Goal: Task Accomplishment & Management: Manage account settings

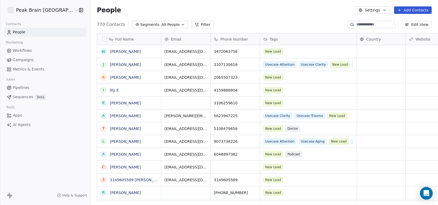
scroll to position [176, 362]
click at [367, 27] on div at bounding box center [371, 24] width 48 height 7
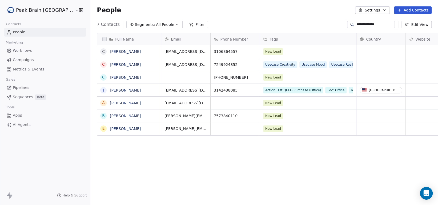
type input "**********"
click at [101, 78] on button "grid" at bounding box center [103, 77] width 4 height 4
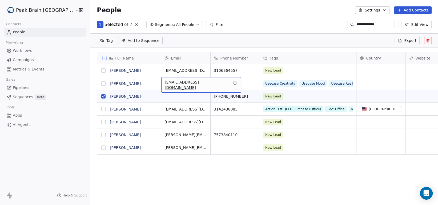
drag, startPoint x: 147, startPoint y: 83, endPoint x: 184, endPoint y: 82, distance: 37.3
click at [184, 82] on span "[EMAIL_ADDRESS][DOMAIN_NAME]" at bounding box center [196, 84] width 63 height 11
click at [232, 82] on icon "grid" at bounding box center [234, 82] width 4 height 4
click at [178, 94] on div "grid" at bounding box center [185, 96] width 49 height 13
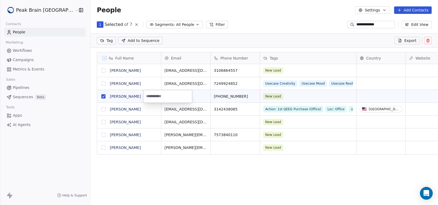
type input "**********"
click at [69, 81] on html "**********" at bounding box center [219, 102] width 438 height 205
click at [22, 88] on span "Pipelines" at bounding box center [21, 88] width 17 height 6
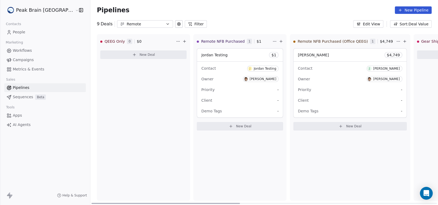
click at [236, 124] on span "New Deal" at bounding box center [243, 126] width 15 height 4
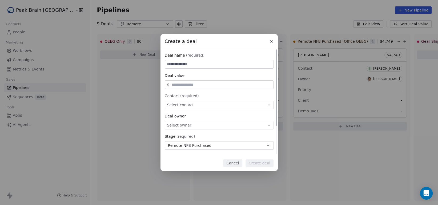
click at [233, 163] on button "Cancel" at bounding box center [232, 162] width 19 height 7
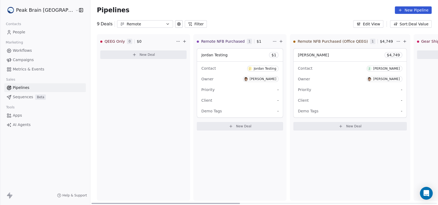
click at [236, 124] on span "New Deal" at bounding box center [243, 126] width 15 height 4
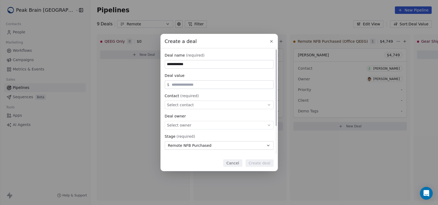
type input "**********"
type input "*****"
click at [213, 102] on div "Select contact" at bounding box center [219, 104] width 109 height 9
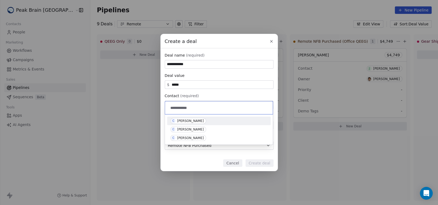
type input "**********"
click at [192, 119] on div "[PERSON_NAME]" at bounding box center [190, 121] width 27 height 4
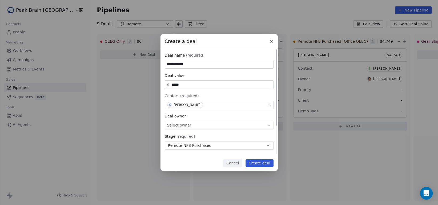
click at [191, 127] on div "Select owner" at bounding box center [219, 125] width 109 height 9
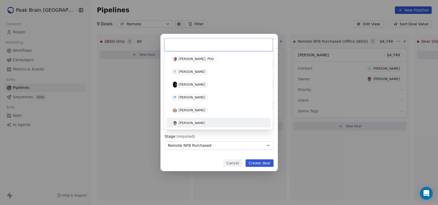
click at [194, 124] on div "[PERSON_NAME]" at bounding box center [192, 123] width 27 height 4
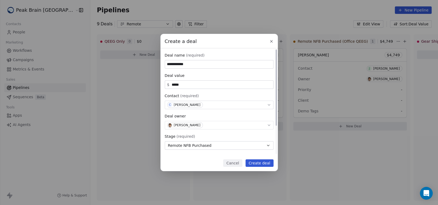
scroll to position [39, 0]
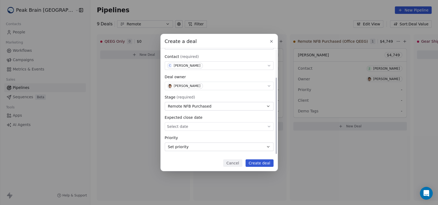
click at [221, 129] on body "Peak Brain USA Contacts People Marketing Workflows Campaigns Metrics & Events S…" at bounding box center [219, 102] width 438 height 205
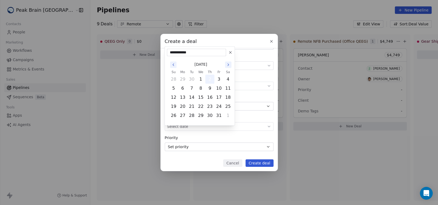
click at [214, 82] on button "2" at bounding box center [209, 79] width 9 height 9
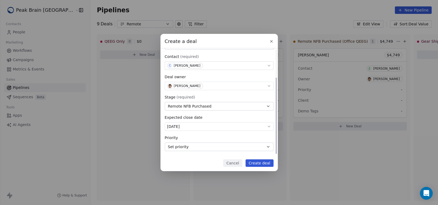
click at [257, 148] on button "Set priority" at bounding box center [219, 146] width 109 height 9
click at [257, 141] on div "**********" at bounding box center [219, 102] width 438 height 137
click at [259, 163] on button "Create deal" at bounding box center [259, 162] width 28 height 7
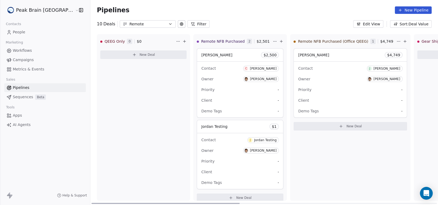
click at [230, 103] on div "Client -" at bounding box center [240, 100] width 78 height 9
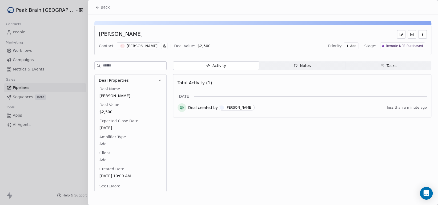
click at [161, 44] on button "button" at bounding box center [164, 46] width 6 height 6
click at [141, 46] on html "Peak Brain USA Contacts People Marketing Workflows Campaigns Metrics & Events S…" at bounding box center [219, 102] width 438 height 205
click at [119, 185] on button "See 11 More" at bounding box center [109, 186] width 27 height 10
click at [161, 46] on button "button" at bounding box center [164, 46] width 6 height 6
click at [140, 54] on html "Peak Brain USA Contacts People Marketing Workflows Campaigns Metrics & Events S…" at bounding box center [219, 102] width 438 height 205
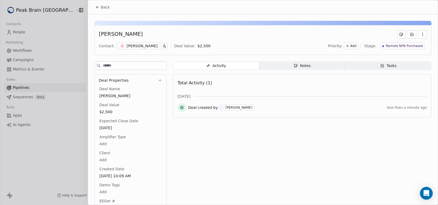
click at [136, 46] on div "[PERSON_NAME]" at bounding box center [142, 45] width 31 height 5
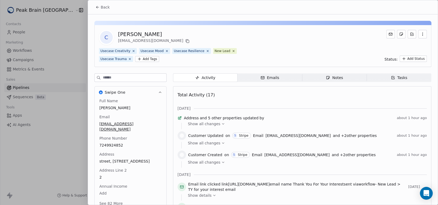
scroll to position [80, 0]
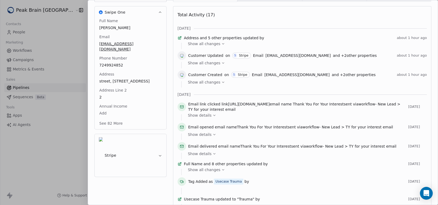
click at [200, 85] on span "Show all changes" at bounding box center [204, 81] width 33 height 5
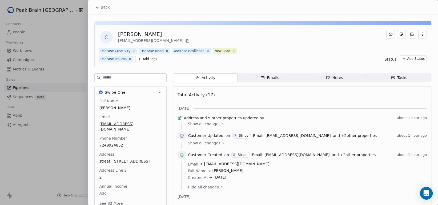
click at [97, 5] on button "Back" at bounding box center [102, 7] width 21 height 10
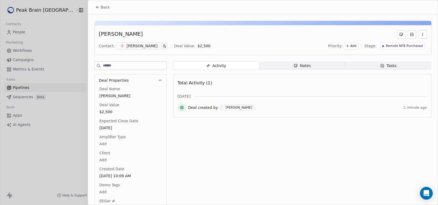
click at [97, 5] on button "Back" at bounding box center [102, 7] width 21 height 10
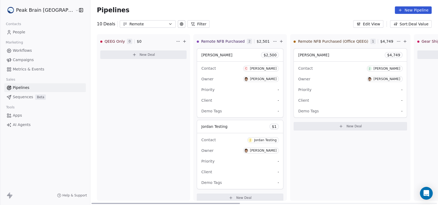
click at [221, 103] on div "Client -" at bounding box center [240, 100] width 78 height 9
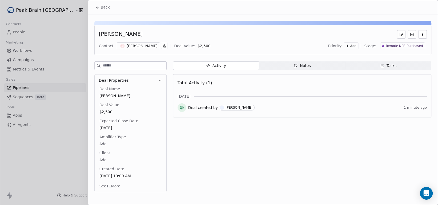
click at [127, 46] on div "[PERSON_NAME]" at bounding box center [142, 45] width 31 height 5
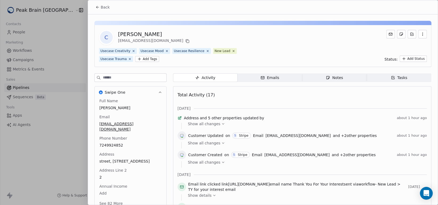
click at [96, 10] on button "Back" at bounding box center [102, 7] width 21 height 10
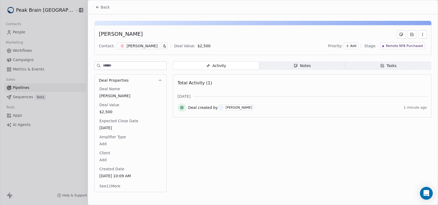
click at [99, 7] on icon at bounding box center [97, 7] width 4 height 4
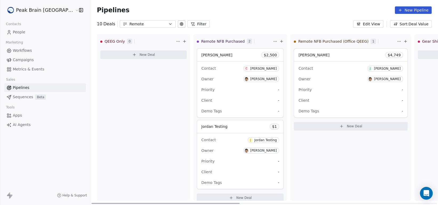
click at [226, 95] on div "Contact C Caleb Nelson Owner Jordan Rose Priority - Client - Demo Tags -" at bounding box center [240, 90] width 86 height 56
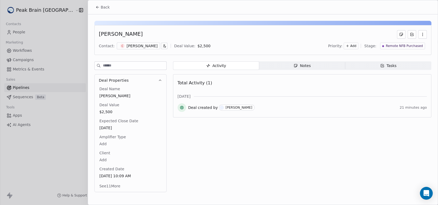
click at [139, 46] on div "[PERSON_NAME]" at bounding box center [142, 45] width 31 height 5
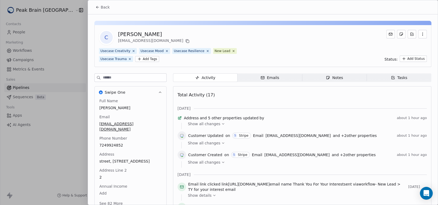
click at [267, 79] on div "Emails" at bounding box center [269, 78] width 19 height 6
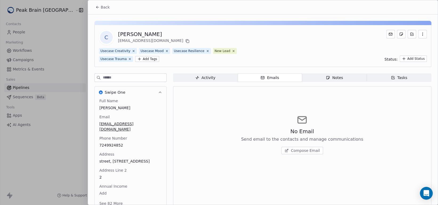
click at [321, 77] on span "Notes Notes" at bounding box center [334, 77] width 64 height 9
click at [381, 76] on span "Tasks Tasks" at bounding box center [399, 77] width 64 height 9
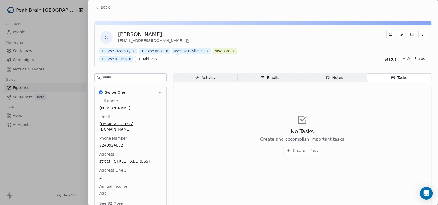
click at [189, 77] on span "Activity Activity" at bounding box center [205, 77] width 64 height 9
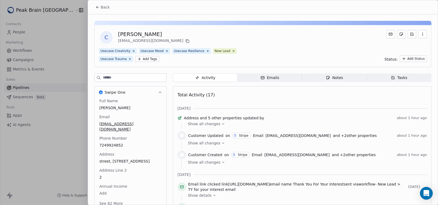
scroll to position [80, 0]
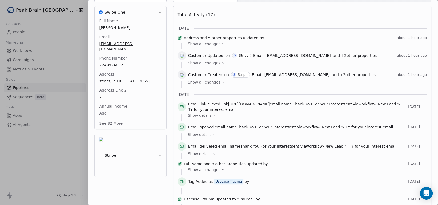
click at [150, 137] on button "Stripe" at bounding box center [131, 155] width 72 height 43
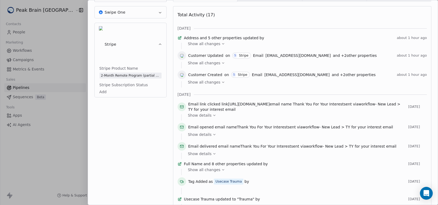
scroll to position [0, 0]
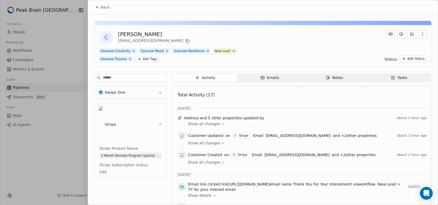
click at [101, 7] on span "Back" at bounding box center [105, 7] width 9 height 5
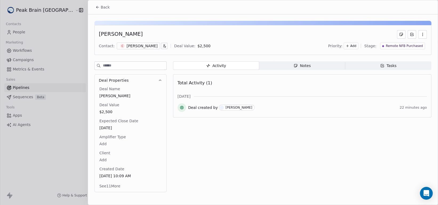
click at [101, 7] on span "Back" at bounding box center [105, 7] width 9 height 5
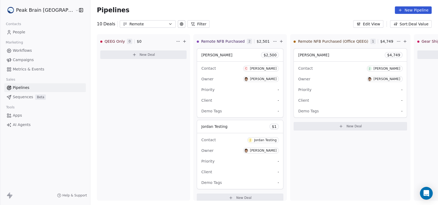
click at [30, 32] on link "People" at bounding box center [45, 32] width 82 height 9
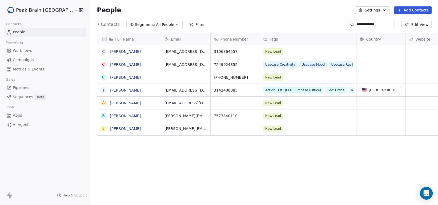
scroll to position [176, 362]
click at [101, 77] on button "grid" at bounding box center [103, 77] width 4 height 4
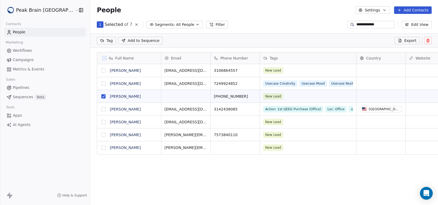
scroll to position [157, 362]
click at [101, 83] on button "grid" at bounding box center [103, 83] width 4 height 4
click at [188, 82] on div "[EMAIL_ADDRESS][DOMAIN_NAME]" at bounding box center [201, 84] width 80 height 15
click at [232, 82] on icon "grid" at bounding box center [234, 82] width 4 height 4
click at [174, 96] on div "grid" at bounding box center [185, 96] width 49 height 13
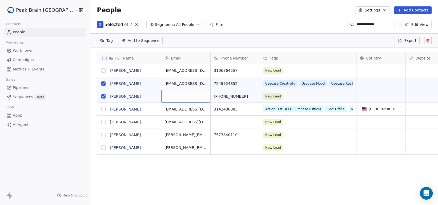
click at [174, 96] on div "grid" at bounding box center [185, 96] width 49 height 13
type input "**********"
click at [187, 84] on html "**********" at bounding box center [219, 102] width 438 height 205
click at [187, 83] on div "[EMAIL_ADDRESS][DOMAIN_NAME]" at bounding box center [201, 84] width 80 height 15
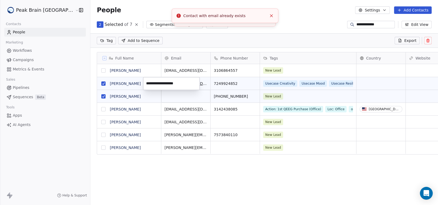
drag, startPoint x: 187, startPoint y: 83, endPoint x: 141, endPoint y: 83, distance: 46.4
click at [141, 83] on html "**********" at bounding box center [219, 102] width 438 height 205
click at [168, 96] on html "**********" at bounding box center [219, 102] width 438 height 205
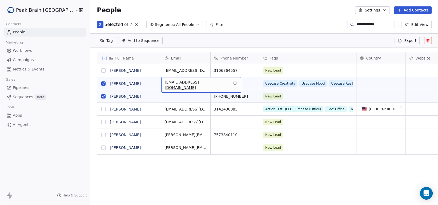
drag, startPoint x: 147, startPoint y: 83, endPoint x: 189, endPoint y: 82, distance: 42.1
click at [189, 82] on div "[EMAIL_ADDRESS][DOMAIN_NAME]" at bounding box center [201, 84] width 80 height 15
click at [188, 82] on div "[EMAIL_ADDRESS][DOMAIN_NAME]" at bounding box center [201, 84] width 80 height 15
drag, startPoint x: 188, startPoint y: 83, endPoint x: 141, endPoint y: 83, distance: 46.9
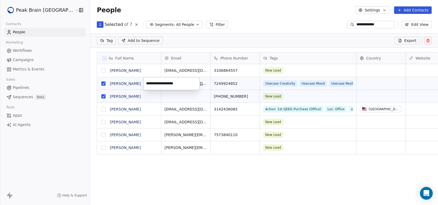
click at [141, 83] on html "**********" at bounding box center [219, 102] width 438 height 205
drag, startPoint x: 173, startPoint y: 83, endPoint x: 140, endPoint y: 82, distance: 33.1
click at [140, 82] on html "**********" at bounding box center [219, 102] width 438 height 205
drag, startPoint x: 190, startPoint y: 83, endPoint x: 146, endPoint y: 83, distance: 44.0
click at [146, 83] on input "**********" at bounding box center [171, 83] width 54 height 11
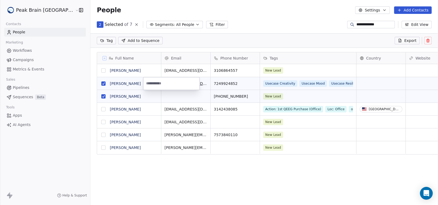
click at [166, 92] on html "**********" at bounding box center [219, 102] width 438 height 205
click at [164, 96] on div "grid" at bounding box center [185, 96] width 49 height 13
click at [86, 96] on html "**********" at bounding box center [219, 102] width 438 height 205
click at [101, 95] on button "grid" at bounding box center [103, 96] width 4 height 4
click at [426, 39] on icon at bounding box center [428, 40] width 4 height 4
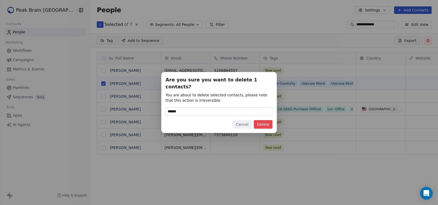
type input "******"
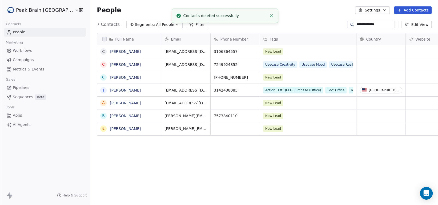
scroll to position [176, 362]
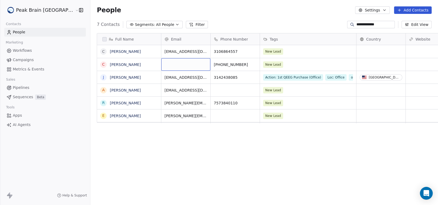
click at [161, 65] on div "grid" at bounding box center [185, 64] width 49 height 13
drag, startPoint x: 153, startPoint y: 65, endPoint x: 155, endPoint y: 60, distance: 5.4
click at [161, 60] on div "grid" at bounding box center [185, 64] width 49 height 13
click at [161, 64] on div "grid" at bounding box center [185, 64] width 49 height 13
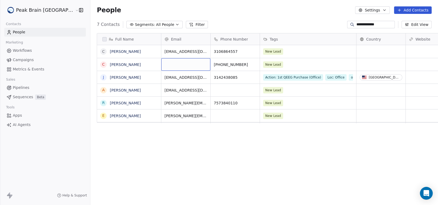
click at [161, 64] on div "grid" at bounding box center [185, 64] width 49 height 13
type input "**********"
click at [184, 79] on html "**********" at bounding box center [219, 102] width 438 height 205
click at [19, 87] on span "Pipelines" at bounding box center [21, 88] width 17 height 6
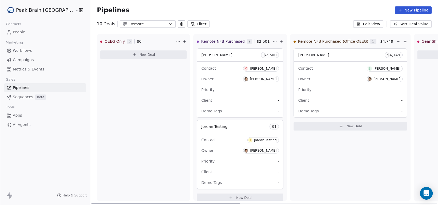
click at [242, 96] on div "Client -" at bounding box center [240, 100] width 78 height 9
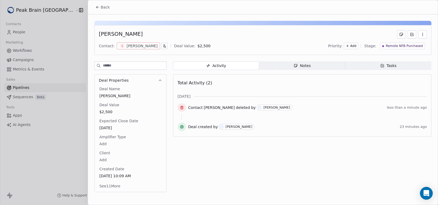
click at [423, 37] on button "button" at bounding box center [422, 34] width 9 height 9
click at [415, 47] on div "Delete" at bounding box center [407, 46] width 36 height 9
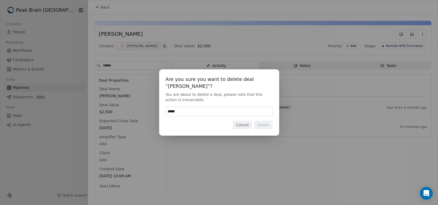
type input "******"
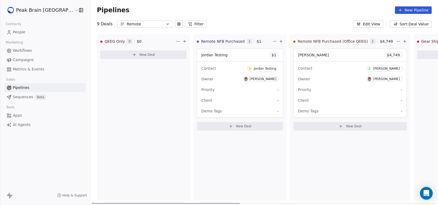
click at [236, 125] on span "New Deal" at bounding box center [243, 126] width 15 height 4
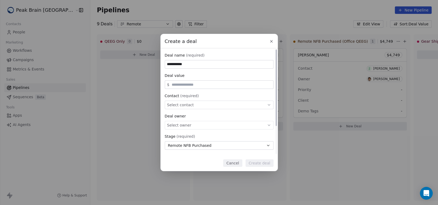
type input "**********"
type input "*****"
click at [214, 101] on div "Select contact" at bounding box center [219, 104] width 109 height 9
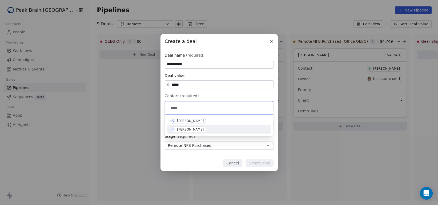
type input "*****"
click at [211, 130] on div "C Caleb Nelson" at bounding box center [218, 129] width 97 height 6
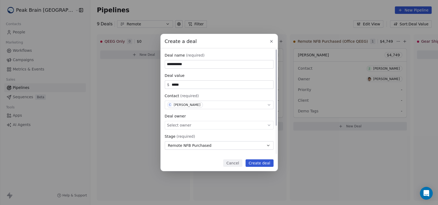
click at [220, 124] on div "Select owner" at bounding box center [219, 125] width 109 height 9
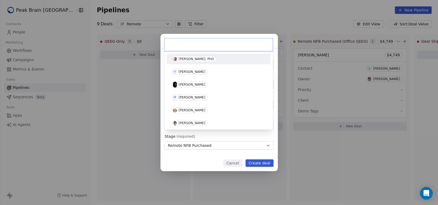
click at [220, 124] on div "[PERSON_NAME]" at bounding box center [218, 123] width 93 height 6
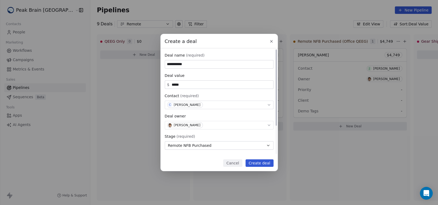
click at [262, 163] on button "Create deal" at bounding box center [259, 162] width 28 height 7
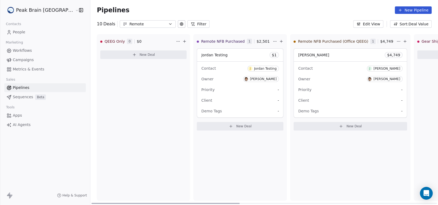
click at [207, 146] on div "Remote NFB Purchased 1 $ 2,501 Jordan Testing $ 1 Contact J Jordan Testing Owne…" at bounding box center [240, 117] width 94 height 166
click at [217, 126] on button "New Deal" at bounding box center [240, 126] width 87 height 9
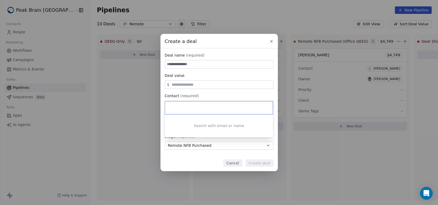
click at [206, 64] on div "Create a deal Deal name (required) Deal value $ Contact (required) Select conta…" at bounding box center [219, 102] width 438 height 137
click at [270, 40] on icon at bounding box center [271, 41] width 2 height 2
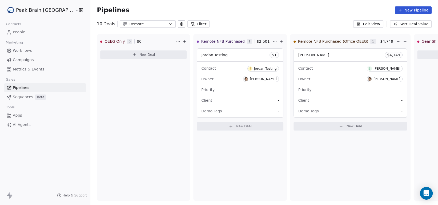
click at [15, 95] on span "Sequences" at bounding box center [23, 97] width 20 height 6
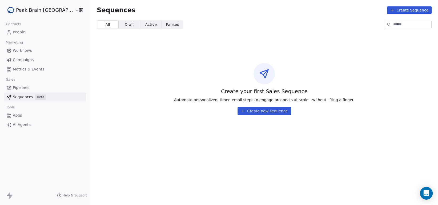
click at [20, 90] on span "Pipelines" at bounding box center [21, 88] width 17 height 6
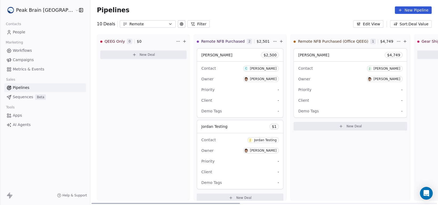
click at [229, 99] on div "Client -" at bounding box center [240, 100] width 78 height 9
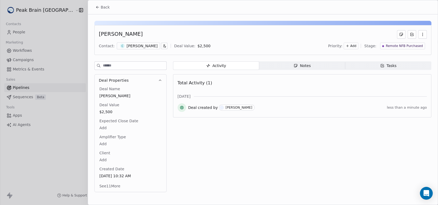
click at [127, 34] on div "Caleb Nelso" at bounding box center [121, 34] width 44 height 9
click at [420, 35] on button "button" at bounding box center [422, 34] width 9 height 9
click at [209, 29] on div "Caleb Nelso Contact: C Caleb Nelson Deal Value: $ 2,500 Priority: Add Stage: Re…" at bounding box center [262, 40] width 337 height 30
click at [120, 96] on span "Caleb Nelso" at bounding box center [131, 95] width 62 height 5
click at [124, 95] on span "Caleb Nelso" at bounding box center [131, 95] width 62 height 5
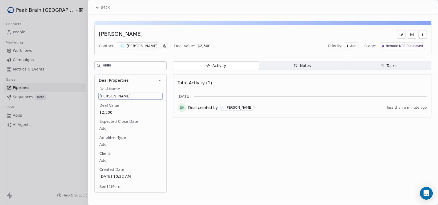
click at [124, 95] on span "Caleb Nelso" at bounding box center [131, 95] width 62 height 5
click at [101, 8] on span "Back" at bounding box center [105, 7] width 9 height 5
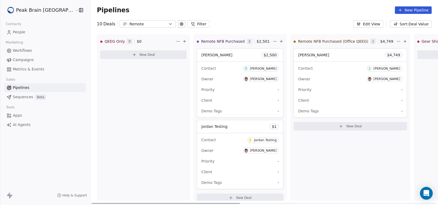
click at [218, 88] on div "Priority -" at bounding box center [240, 89] width 78 height 9
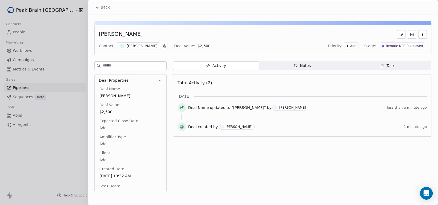
click at [100, 184] on button "See 11 More" at bounding box center [109, 186] width 27 height 10
click at [139, 44] on div "[PERSON_NAME]" at bounding box center [142, 45] width 31 height 5
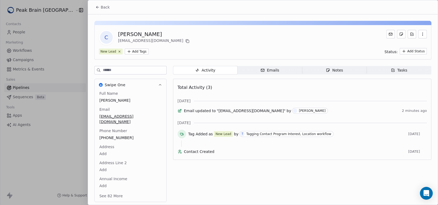
scroll to position [12, 0]
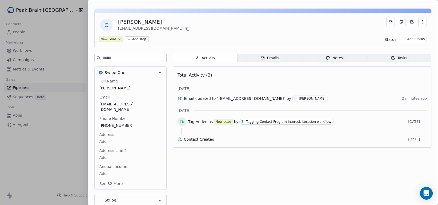
click at [276, 58] on div "Emails" at bounding box center [269, 58] width 19 height 6
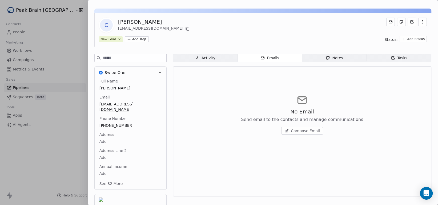
click at [310, 132] on span "Compose Email" at bounding box center [305, 130] width 29 height 5
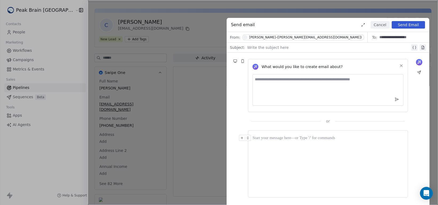
click at [315, 49] on div at bounding box center [328, 47] width 163 height 6
click at [385, 22] on button "Cancel" at bounding box center [379, 24] width 19 height 7
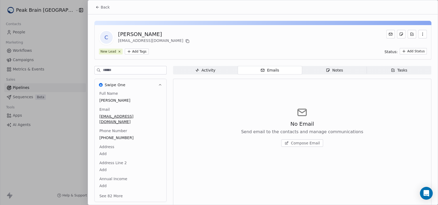
click at [99, 9] on button "Back" at bounding box center [102, 7] width 21 height 10
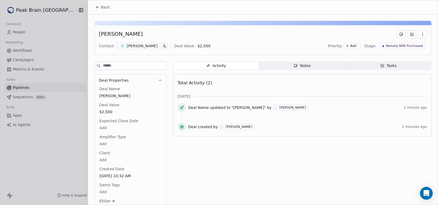
click at [164, 45] on icon "button" at bounding box center [164, 44] width 1 height 1
click at [143, 46] on html "Peak Brain USA Contacts People Marketing Workflows Campaigns Metrics & Events S…" at bounding box center [219, 102] width 438 height 205
click at [142, 45] on div "[PERSON_NAME]" at bounding box center [142, 45] width 31 height 5
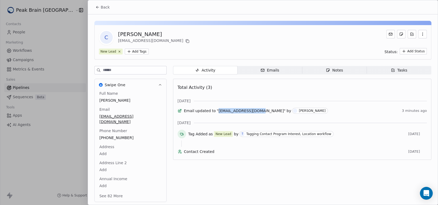
drag, startPoint x: 220, startPoint y: 112, endPoint x: 259, endPoint y: 111, distance: 39.2
click at [259, 111] on span ""[EMAIL_ADDRESS][DOMAIN_NAME]"" at bounding box center [251, 110] width 69 height 5
copy span "[EMAIL_ADDRESS][DOMAIN_NAME]"
click at [265, 68] on div "Emails" at bounding box center [269, 70] width 19 height 6
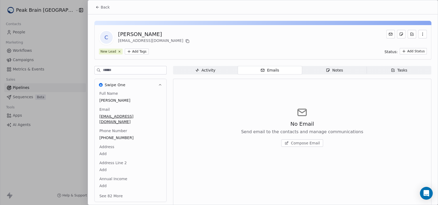
click at [25, 128] on div at bounding box center [219, 102] width 438 height 205
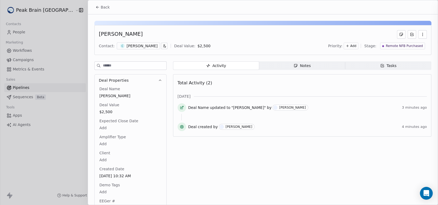
click at [39, 63] on div at bounding box center [219, 102] width 438 height 205
click at [103, 8] on span "Back" at bounding box center [105, 7] width 9 height 5
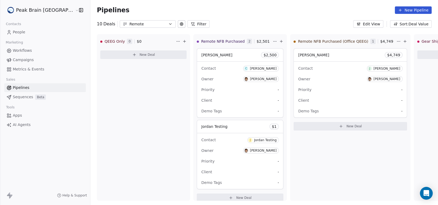
click at [27, 51] on span "Workflows" at bounding box center [22, 51] width 19 height 6
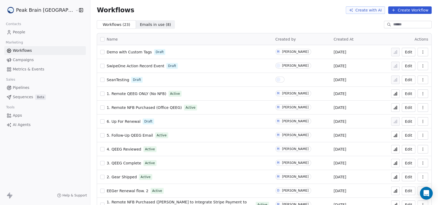
scroll to position [80, 0]
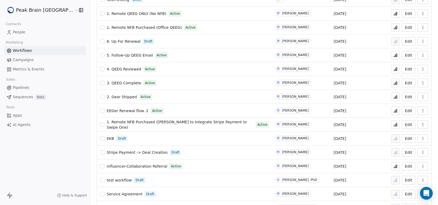
click at [195, 126] on span "1. Remote NFB Purchased (Andrew to Integrate Stripe Payment to Swipe One)" at bounding box center [177, 125] width 140 height 10
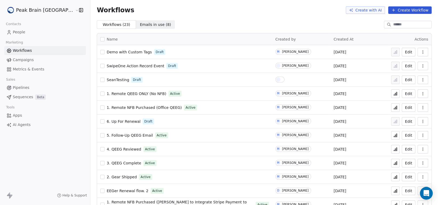
click at [135, 64] on span "SwipeOne Action Record Event" at bounding box center [136, 66] width 58 height 4
click at [127, 108] on span "1. Remote NFB Purchased (Office QEEG)" at bounding box center [144, 107] width 75 height 4
click at [135, 106] on span "1. Remote NFB Purchased (Office QEEG)" at bounding box center [144, 107] width 75 height 4
click at [30, 87] on link "Pipelines" at bounding box center [45, 87] width 82 height 9
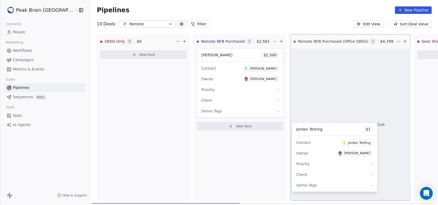
drag, startPoint x: 216, startPoint y: 145, endPoint x: 329, endPoint y: 148, distance: 113.0
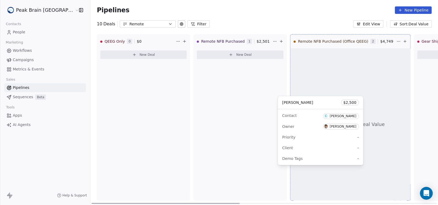
drag, startPoint x: 222, startPoint y: 96, endPoint x: 321, endPoint y: 143, distance: 109.8
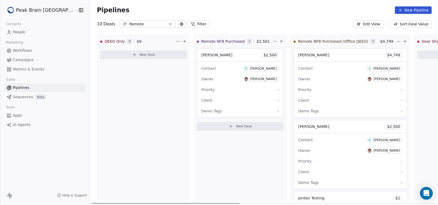
scroll to position [27, 0]
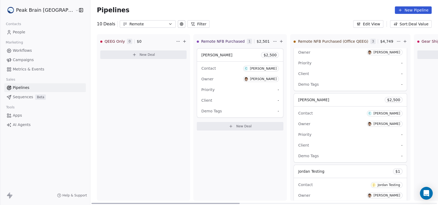
click at [334, 123] on div "Owner [PERSON_NAME]" at bounding box center [350, 123] width 104 height 9
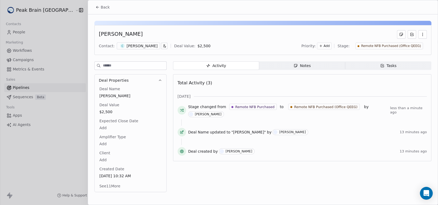
click at [285, 65] on span "Notes Notes" at bounding box center [302, 65] width 86 height 9
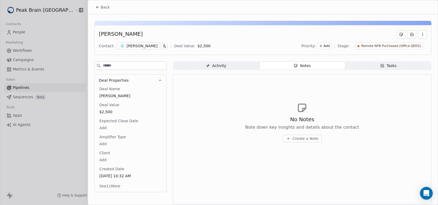
click at [296, 139] on span "Create a Note" at bounding box center [305, 138] width 26 height 5
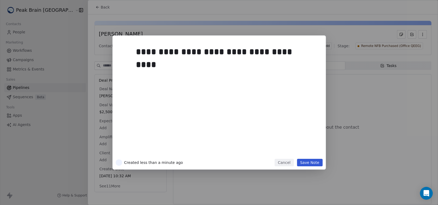
click at [316, 162] on button "Save Note" at bounding box center [310, 162] width 26 height 7
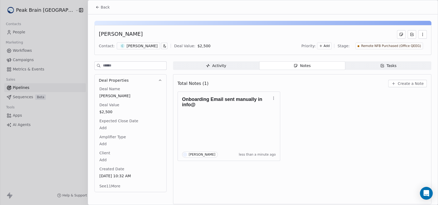
click at [101, 6] on span "Back" at bounding box center [105, 7] width 9 height 5
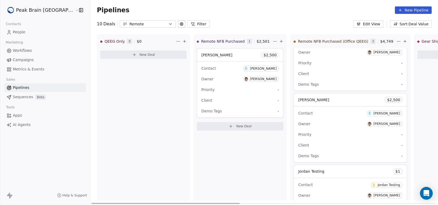
click at [201, 85] on div "Priority -" at bounding box center [240, 89] width 78 height 9
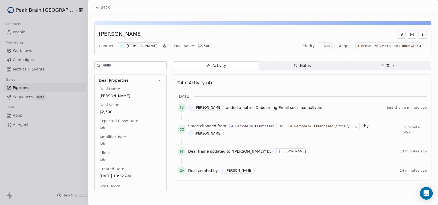
click at [113, 8] on div "Back" at bounding box center [263, 7] width 350 height 14
click at [106, 6] on span "Back" at bounding box center [105, 7] width 9 height 5
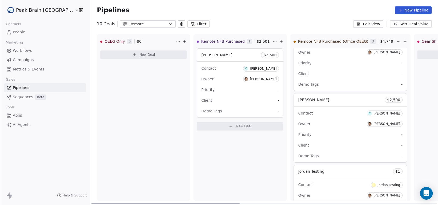
click at [331, 121] on div "Owner Jordan Rose" at bounding box center [350, 123] width 104 height 9
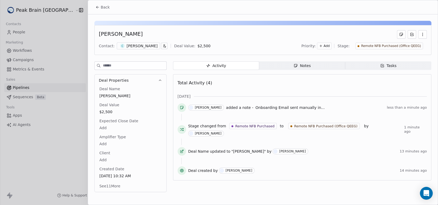
click at [141, 46] on div "[PERSON_NAME]" at bounding box center [142, 45] width 31 height 5
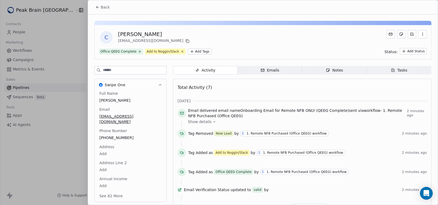
click at [139, 116] on div "Full Name [PERSON_NAME] Email [EMAIL_ADDRESS][DOMAIN_NAME] Phone Number [PHONE_…" at bounding box center [130, 145] width 64 height 109
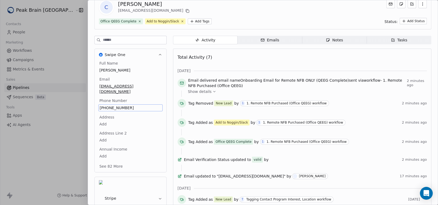
click at [139, 116] on div "Full Name [PERSON_NAME] Email [EMAIL_ADDRESS][DOMAIN_NAME] Phone Number [PHONE_…" at bounding box center [130, 114] width 64 height 109
click at [144, 88] on div "Full Name [PERSON_NAME] Email [EMAIL_ADDRESS][DOMAIN_NAME] Phone Number [PHONE_…" at bounding box center [130, 114] width 64 height 109
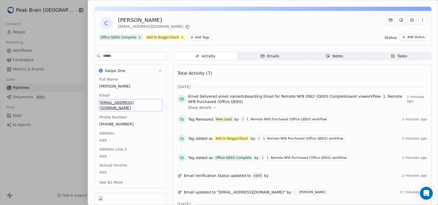
drag, startPoint x: 145, startPoint y: 100, endPoint x: 100, endPoint y: 102, distance: 44.8
click at [100, 102] on span "[EMAIL_ADDRESS][DOMAIN_NAME]" at bounding box center [131, 105] width 62 height 11
click at [144, 101] on span "[EMAIL_ADDRESS][DOMAIN_NAME]" at bounding box center [131, 105] width 62 height 11
drag, startPoint x: 144, startPoint y: 101, endPoint x: 95, endPoint y: 101, distance: 48.8
click at [95, 101] on div "Full Name [PERSON_NAME] Email [EMAIL_ADDRESS][DOMAIN_NAME] Phone Number [PHONE_…" at bounding box center [131, 131] width 72 height 111
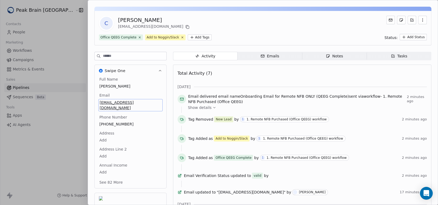
click at [145, 100] on span "[EMAIL_ADDRESS][DOMAIN_NAME]" at bounding box center [131, 105] width 62 height 11
drag, startPoint x: 144, startPoint y: 104, endPoint x: 98, endPoint y: 104, distance: 46.6
click at [98, 104] on div "**********" at bounding box center [128, 105] width 60 height 13
click at [345, 70] on html "Peak Brain USA Contacts People Marketing Workflows Campaigns Metrics & Events S…" at bounding box center [219, 102] width 438 height 205
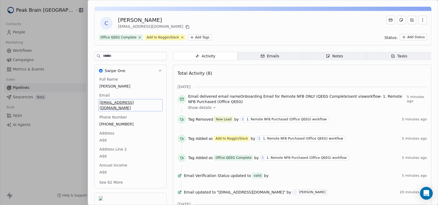
click at [327, 54] on div "Notes" at bounding box center [334, 56] width 17 height 6
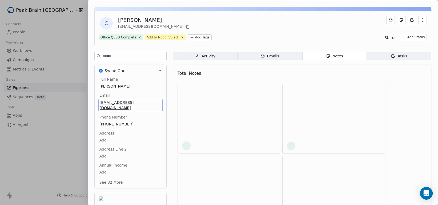
scroll to position [13, 0]
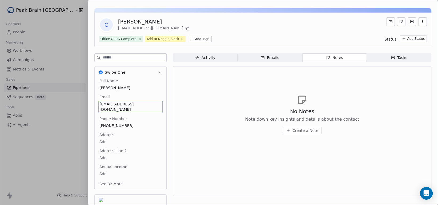
click at [72, 59] on div at bounding box center [219, 102] width 438 height 205
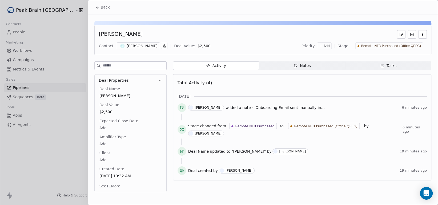
click at [99, 8] on button "Back" at bounding box center [102, 7] width 21 height 10
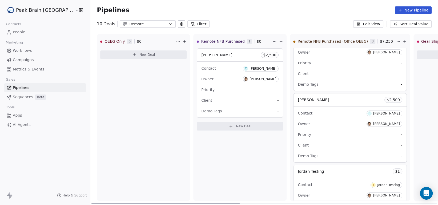
click at [213, 102] on div "Client -" at bounding box center [239, 100] width 77 height 9
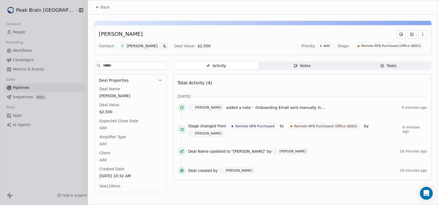
click at [294, 67] on icon "button" at bounding box center [295, 65] width 4 height 4
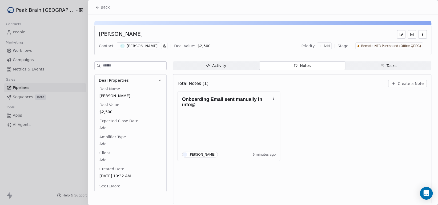
click at [420, 35] on icon "button" at bounding box center [422, 34] width 4 height 4
click at [413, 43] on div "Delete" at bounding box center [403, 46] width 36 height 9
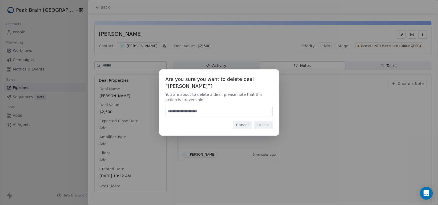
click at [241, 112] on input at bounding box center [219, 111] width 107 height 9
type input "******"
click at [258, 125] on button "Delete" at bounding box center [263, 124] width 19 height 9
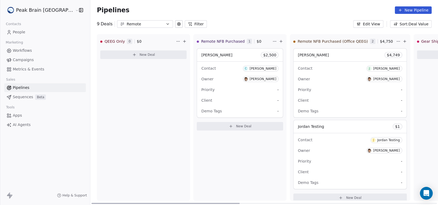
drag, startPoint x: 216, startPoint y: 102, endPoint x: 273, endPoint y: 120, distance: 59.4
click at [216, 90] on div "Priority -" at bounding box center [239, 89] width 77 height 9
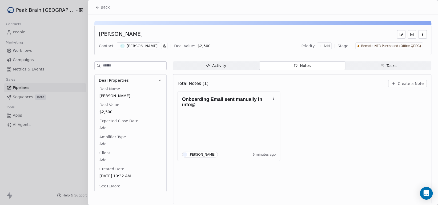
click at [105, 5] on span "Back" at bounding box center [105, 7] width 9 height 5
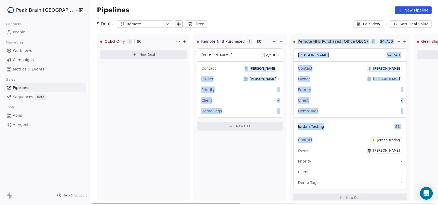
drag, startPoint x: 224, startPoint y: 66, endPoint x: 308, endPoint y: 121, distance: 100.5
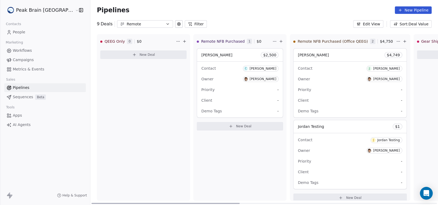
click at [223, 51] on div "Caleb Nelson $ 2,500" at bounding box center [240, 54] width 86 height 13
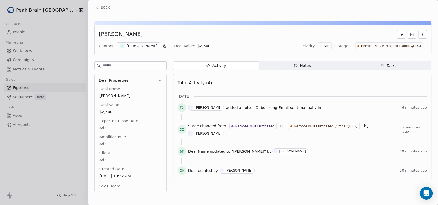
click at [97, 5] on icon at bounding box center [97, 7] width 4 height 4
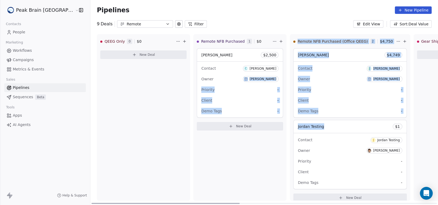
drag, startPoint x: 204, startPoint y: 78, endPoint x: 317, endPoint y: 127, distance: 123.4
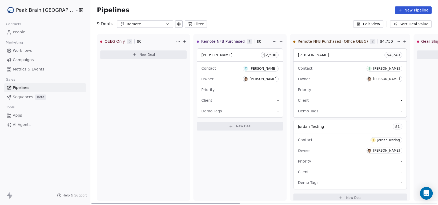
click at [222, 65] on div "Contact C Caleb Nelson" at bounding box center [239, 68] width 77 height 9
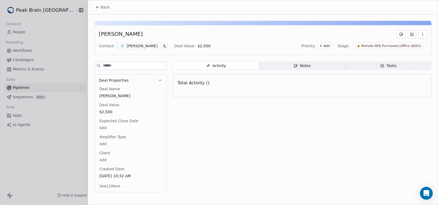
click at [102, 6] on span "Back" at bounding box center [105, 7] width 9 height 5
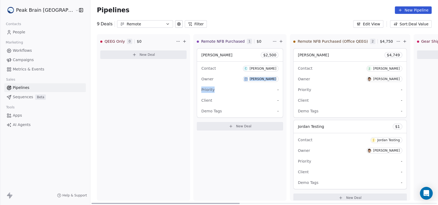
drag, startPoint x: 208, startPoint y: 83, endPoint x: 237, endPoint y: 88, distance: 28.6
click at [237, 88] on div "Contact C Caleb Nelson Owner Jordan Rose Priority - Client - Demo Tags -" at bounding box center [240, 90] width 86 height 56
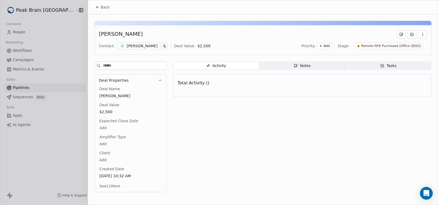
click at [101, 6] on span "Back" at bounding box center [105, 7] width 9 height 5
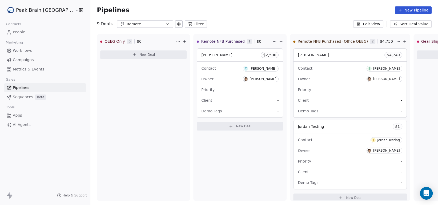
click at [230, 13] on div "Pipelines New Pipeline" at bounding box center [264, 9] width 335 height 7
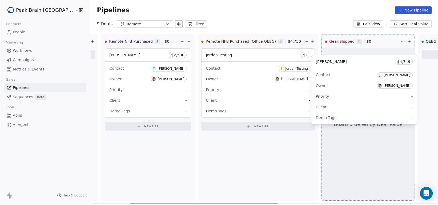
scroll to position [0, 96]
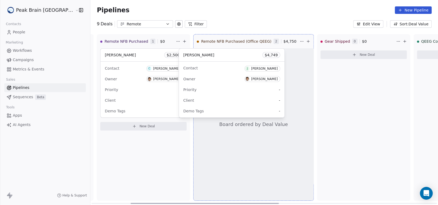
drag, startPoint x: 351, startPoint y: 101, endPoint x: 254, endPoint y: 99, distance: 97.3
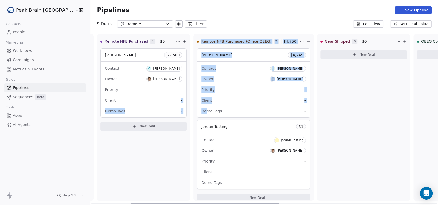
drag, startPoint x: 148, startPoint y: 99, endPoint x: 183, endPoint y: 110, distance: 36.9
click at [189, 116] on div "QEEG Only 0 $ 0 New Deal Remote NFB Purchased 1 $ 0 Caleb Nelson $ 2,500 Contac…" at bounding box center [446, 119] width 905 height 171
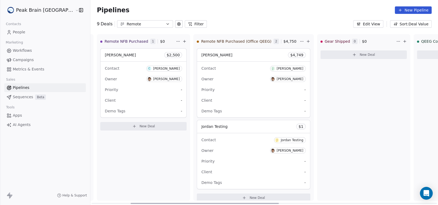
click at [124, 71] on div "Contact C Caleb Nelson" at bounding box center [143, 68] width 77 height 9
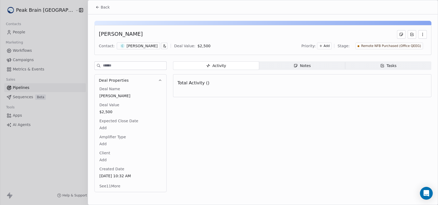
click at [392, 44] on span "Remote NFB Purchased (Office QEEG)" at bounding box center [391, 46] width 60 height 5
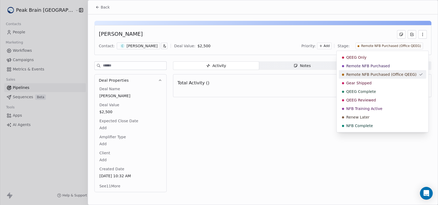
click at [395, 72] on span "Remote NFB Purchased (Office QEEG)" at bounding box center [381, 74] width 70 height 5
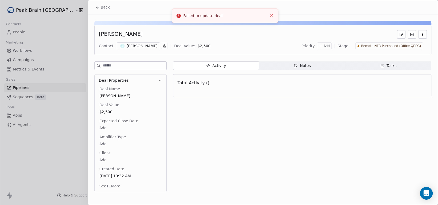
click at [105, 8] on span "Back" at bounding box center [105, 7] width 9 height 5
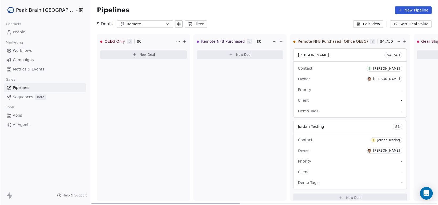
click at [370, 41] on span "2" at bounding box center [372, 41] width 5 height 5
click at [326, 131] on div "Jordan Testing $ 1" at bounding box center [349, 126] width 113 height 13
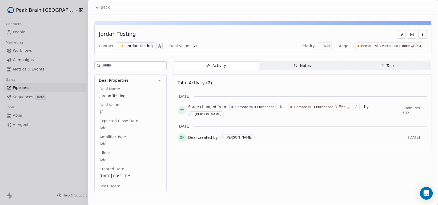
click at [425, 36] on button "button" at bounding box center [422, 34] width 9 height 9
click at [416, 47] on div "Delete" at bounding box center [407, 46] width 36 height 9
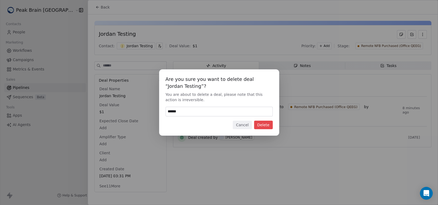
type input "******"
click at [264, 126] on button "Delete" at bounding box center [263, 124] width 19 height 9
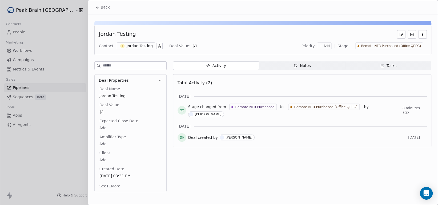
click at [101, 11] on button "Back" at bounding box center [102, 7] width 21 height 10
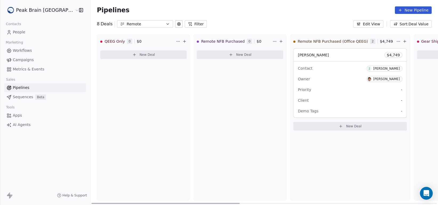
drag, startPoint x: 216, startPoint y: 203, endPoint x: 210, endPoint y: 174, distance: 29.5
click at [194, 203] on div at bounding box center [165, 203] width 148 height 1
click at [29, 30] on link "People" at bounding box center [45, 32] width 82 height 9
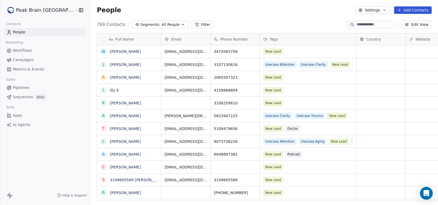
scroll to position [176, 362]
click at [363, 23] on input at bounding box center [374, 24] width 37 height 5
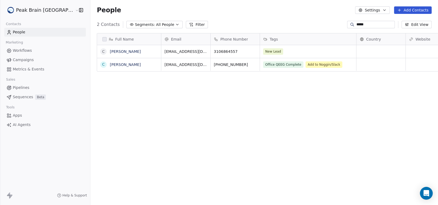
type input "*****"
click at [319, 63] on span "Add to Noggin/Slack" at bounding box center [324, 64] width 37 height 6
click at [110, 63] on link "[PERSON_NAME]" at bounding box center [125, 64] width 31 height 4
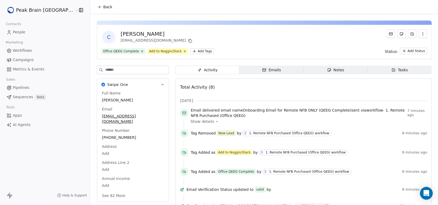
click at [192, 121] on span "Show details" at bounding box center [202, 121] width 24 height 5
click at [128, 116] on div "Full Name [PERSON_NAME] Email [EMAIL_ADDRESS][DOMAIN_NAME] Phone Number [PHONE_…" at bounding box center [133, 144] width 64 height 109
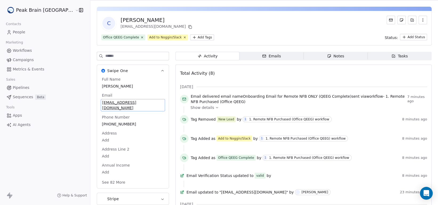
click at [128, 102] on span "[EMAIL_ADDRESS][DOMAIN_NAME]" at bounding box center [133, 105] width 62 height 11
click at [128, 101] on span "[EMAIL_ADDRESS][DOMAIN_NAME]" at bounding box center [133, 105] width 62 height 11
drag, startPoint x: 128, startPoint y: 107, endPoint x: 77, endPoint y: 106, distance: 51.7
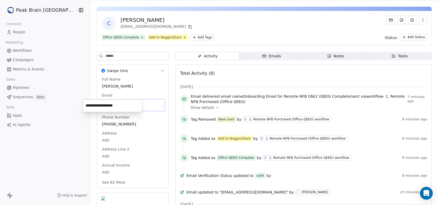
click at [77, 106] on html "Peak Brain [GEOGRAPHIC_DATA] Contacts People Marketing Workflows Campaigns Metr…" at bounding box center [219, 102] width 438 height 205
drag, startPoint x: 128, startPoint y: 106, endPoint x: 86, endPoint y: 106, distance: 42.9
click at [86, 106] on input "**********" at bounding box center [113, 105] width 58 height 11
click at [162, 37] on html "Peak Brain [GEOGRAPHIC_DATA] Contacts People Marketing Workflows Campaigns Metr…" at bounding box center [219, 102] width 438 height 205
click at [183, 37] on icon at bounding box center [184, 36] width 3 height 3
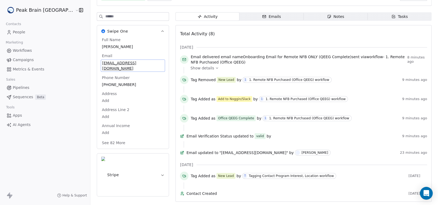
scroll to position [0, 0]
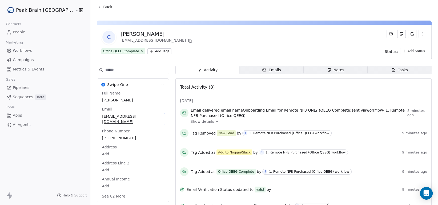
click at [103, 8] on span "Back" at bounding box center [107, 6] width 9 height 5
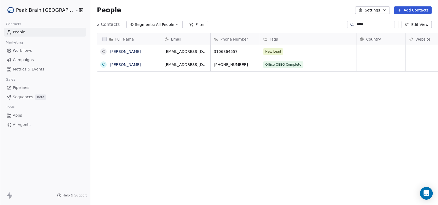
scroll to position [176, 362]
click at [31, 31] on link "People" at bounding box center [45, 32] width 82 height 9
drag, startPoint x: 361, startPoint y: 24, endPoint x: 323, endPoint y: 27, distance: 38.2
click at [323, 27] on div "2 Contacts Segments: All People Filter ***** Edit View" at bounding box center [263, 24] width 347 height 9
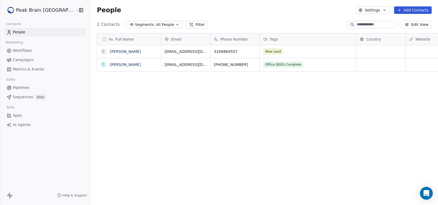
click at [321, 24] on div "2 Contacts Segments: All People Filter Edit View" at bounding box center [263, 24] width 347 height 9
